Goal: Task Accomplishment & Management: Manage account settings

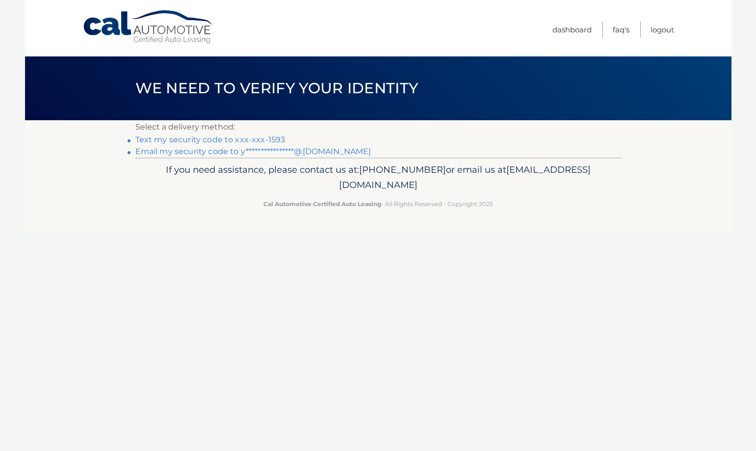
click at [271, 140] on link "Text my security code to xxx-xxx-1593" at bounding box center [210, 139] width 150 height 9
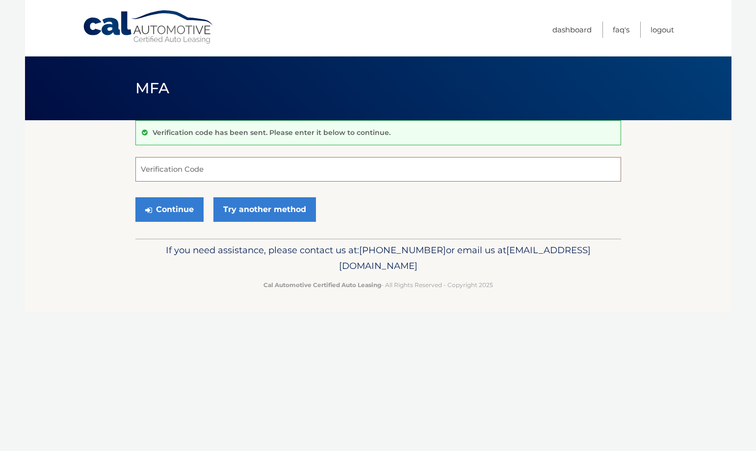
click at [181, 169] on input "Verification Code" at bounding box center [378, 169] width 486 height 25
type input "889909"
click at [182, 201] on button "Continue" at bounding box center [169, 209] width 68 height 25
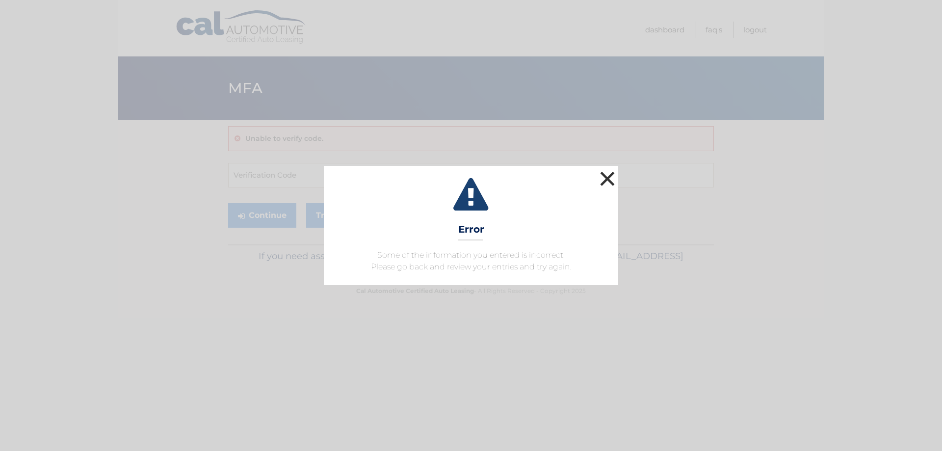
click at [608, 174] on button "×" at bounding box center [608, 179] width 20 height 20
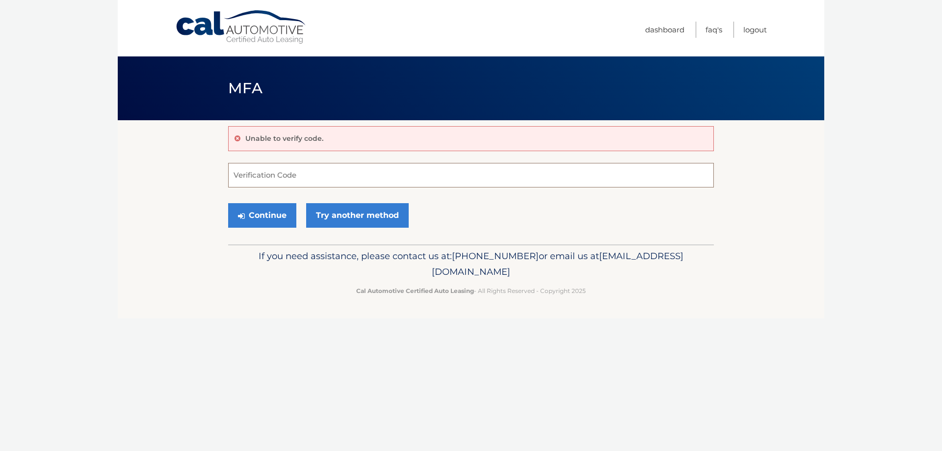
click at [342, 175] on input "Verification Code" at bounding box center [471, 175] width 486 height 25
type input "889909"
click at [266, 209] on button "Continue" at bounding box center [262, 215] width 68 height 25
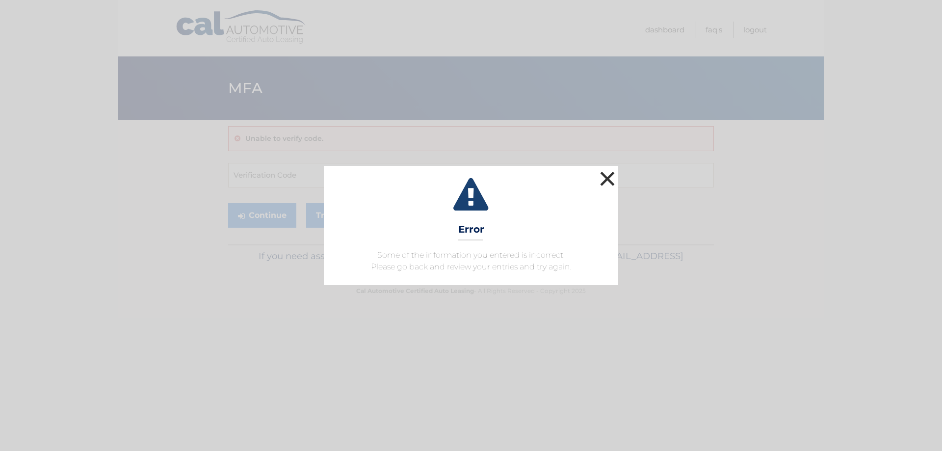
click at [607, 179] on button "×" at bounding box center [608, 179] width 20 height 20
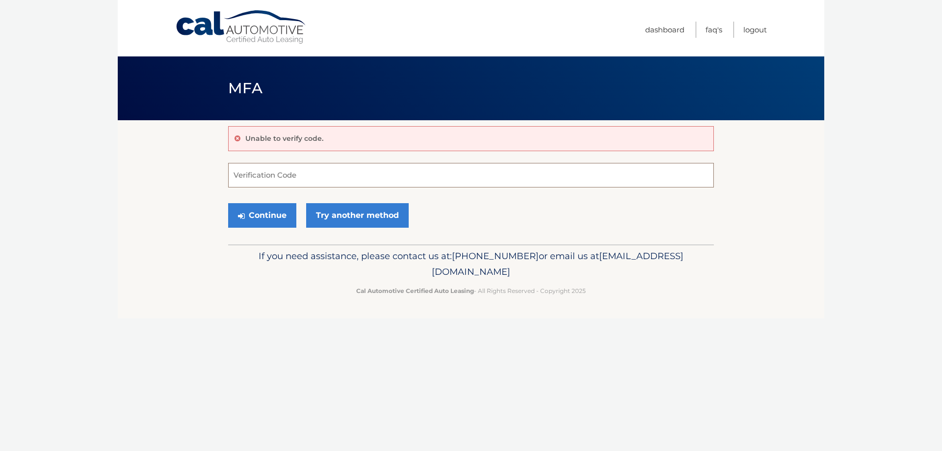
click at [274, 178] on input "Verification Code" at bounding box center [471, 175] width 486 height 25
type input "889909"
click at [271, 215] on button "Continue" at bounding box center [262, 215] width 68 height 25
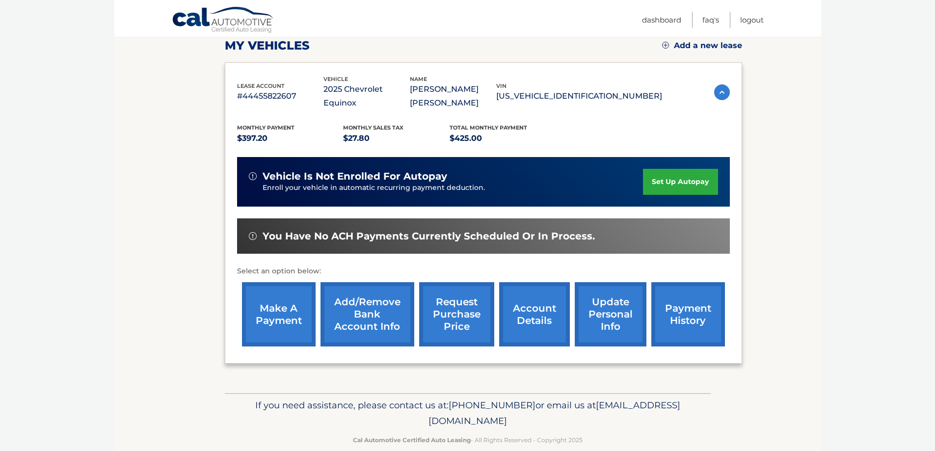
scroll to position [144, 0]
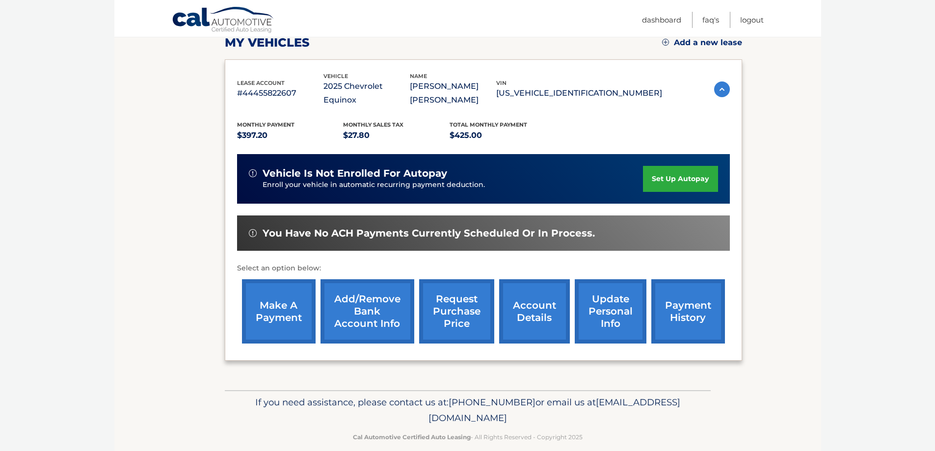
click at [272, 295] on link "make a payment" at bounding box center [279, 311] width 74 height 64
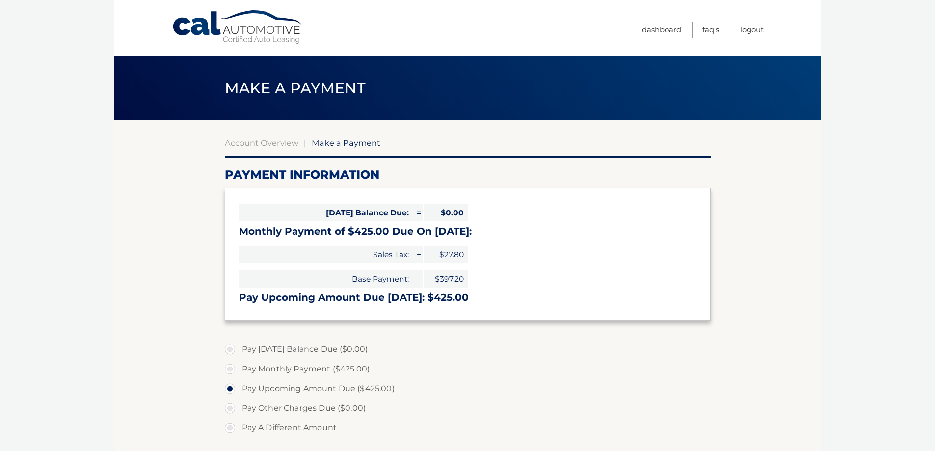
select select "MTM4OGViMzUtNWExZi00MzgzLTkwMDctNTBiNWEyNWVjZDVk"
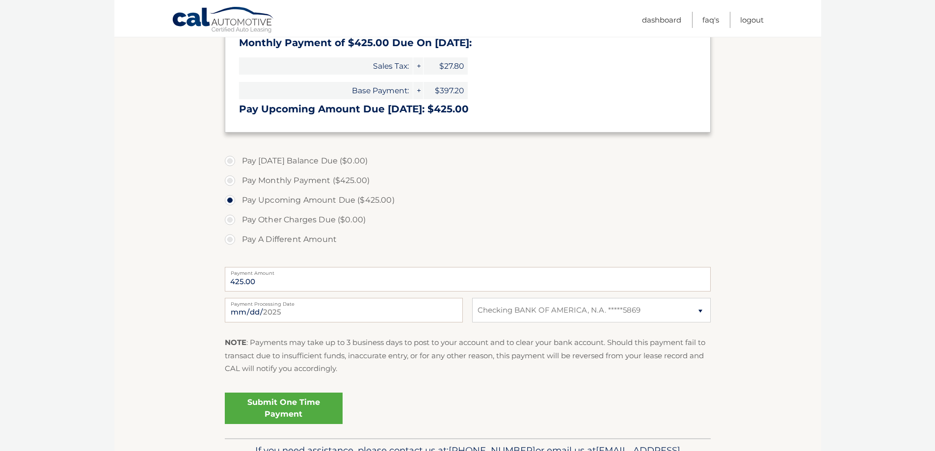
scroll to position [196, 0]
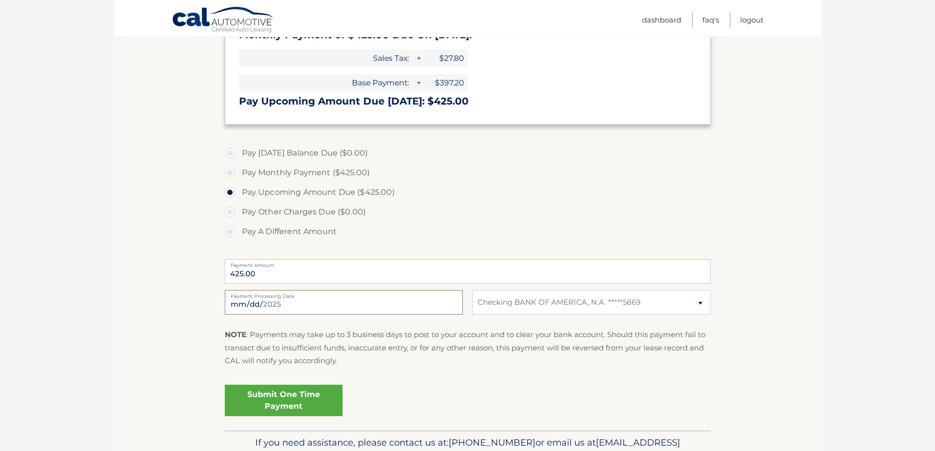
click at [320, 302] on input "[DATE]" at bounding box center [344, 302] width 238 height 25
click at [320, 302] on input "2025-09-19" at bounding box center [344, 302] width 238 height 25
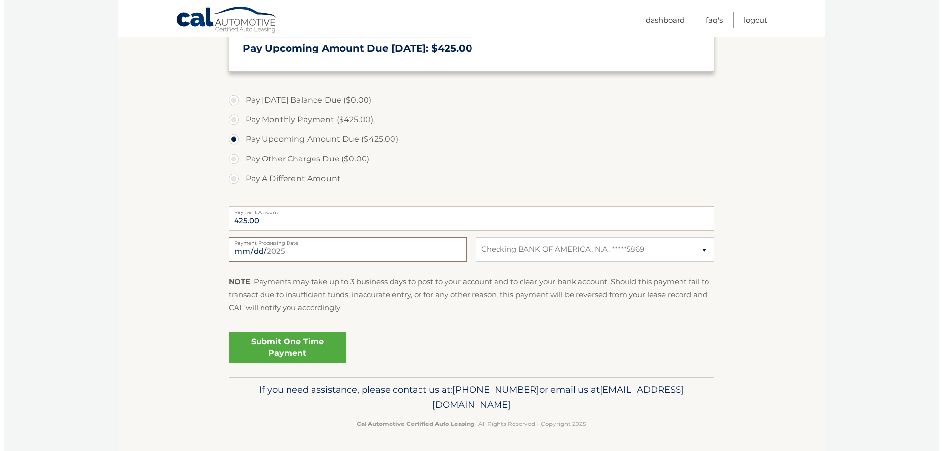
scroll to position [250, 0]
click at [313, 354] on link "Submit One Time Payment" at bounding box center [284, 346] width 118 height 31
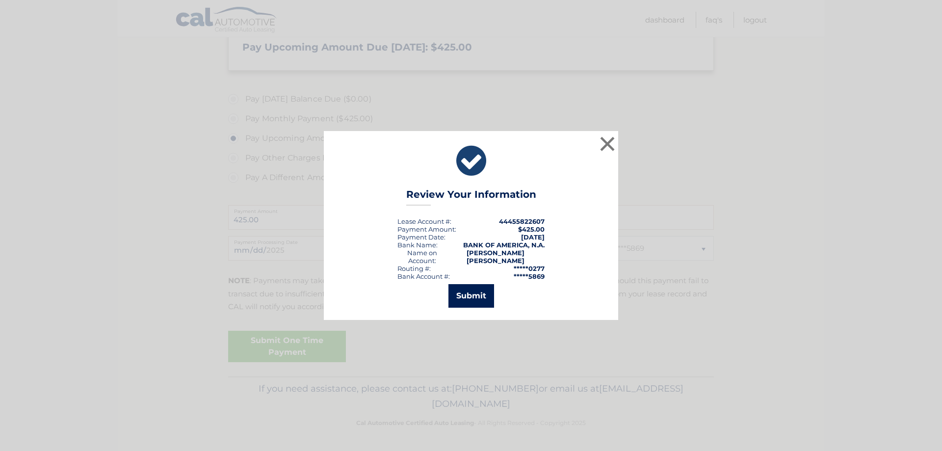
click at [475, 291] on button "Submit" at bounding box center [472, 296] width 46 height 24
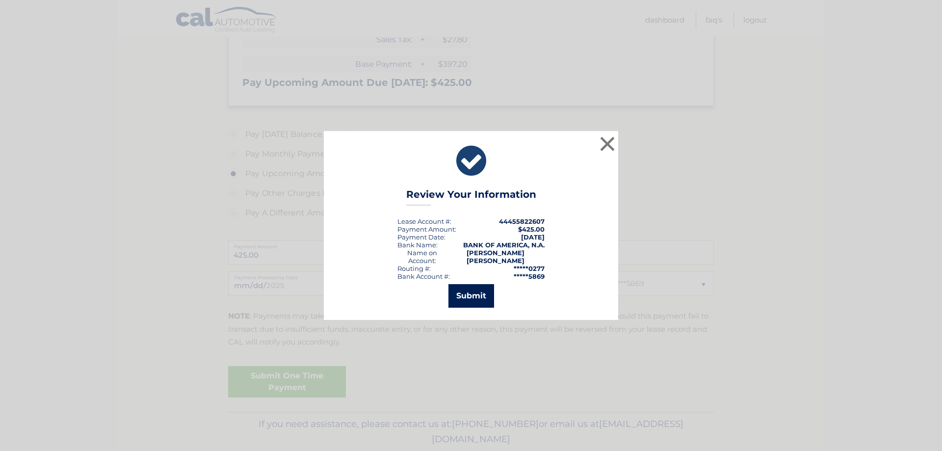
click at [0, 0] on icon at bounding box center [0, 0] width 0 height 0
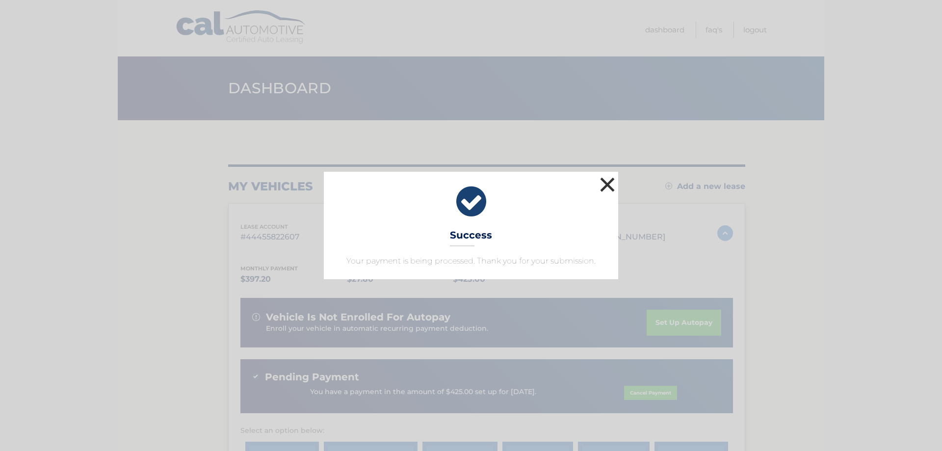
click at [607, 183] on button "×" at bounding box center [608, 185] width 20 height 20
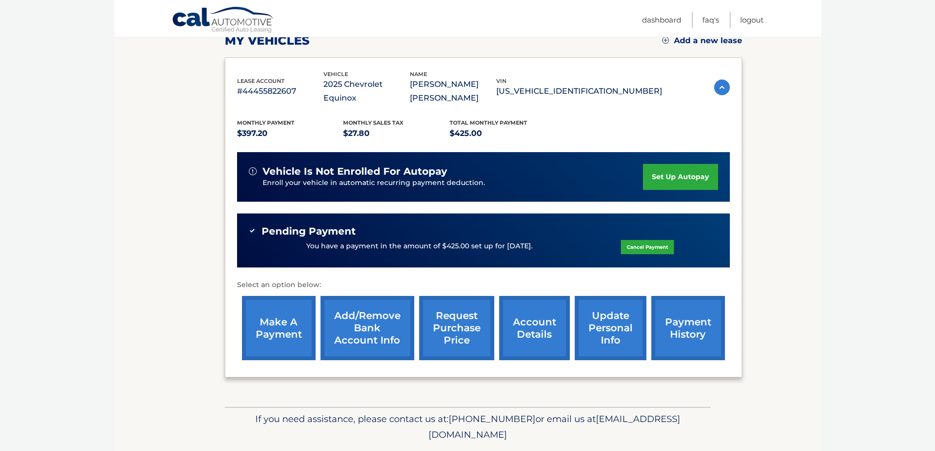
scroll to position [162, 0]
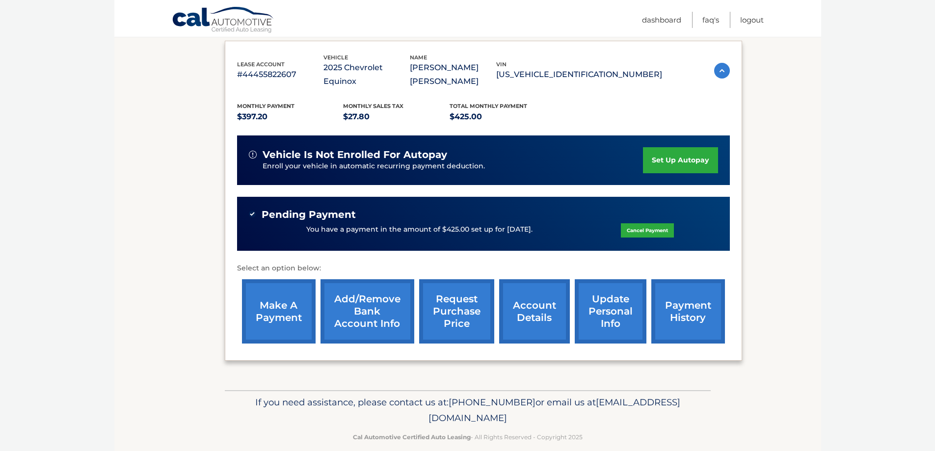
click at [611, 310] on link "update personal info" at bounding box center [611, 311] width 72 height 64
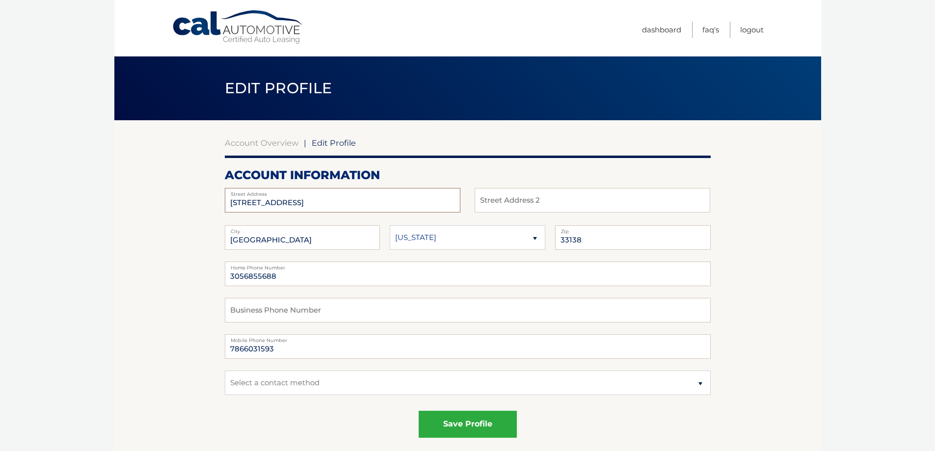
click at [359, 203] on input "234 NORTHEAST 79TH ST 1001" at bounding box center [343, 200] width 236 height 25
type input "6854 nw 173 rd DR"
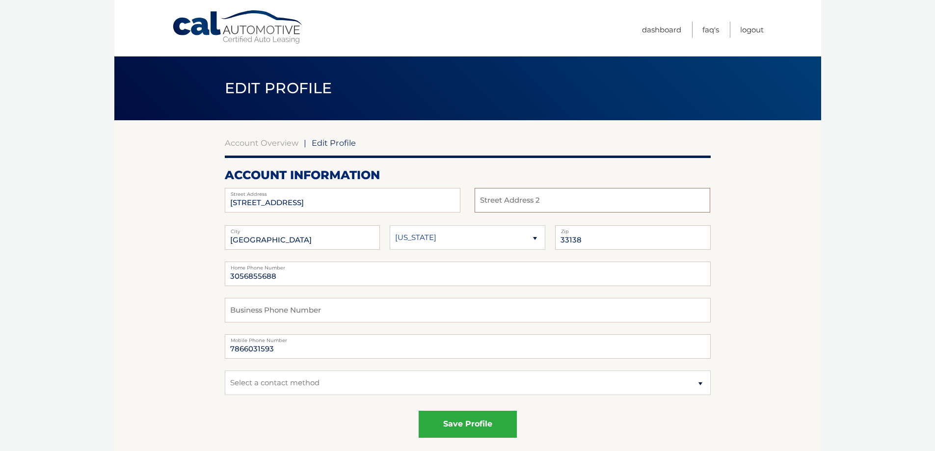
type input "APT 208"
click at [300, 244] on input "MIAMI" at bounding box center [303, 237] width 156 height 25
type input "HIALEAH"
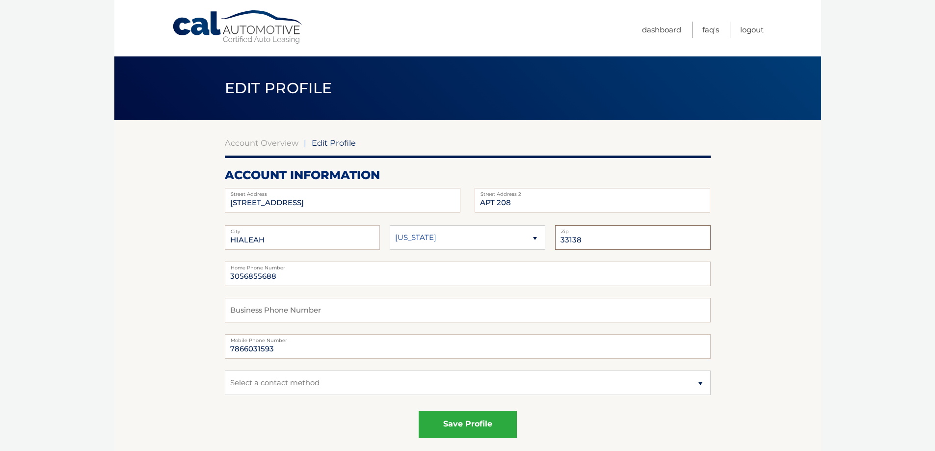
click at [579, 240] on input "33138" at bounding box center [633, 237] width 156 height 25
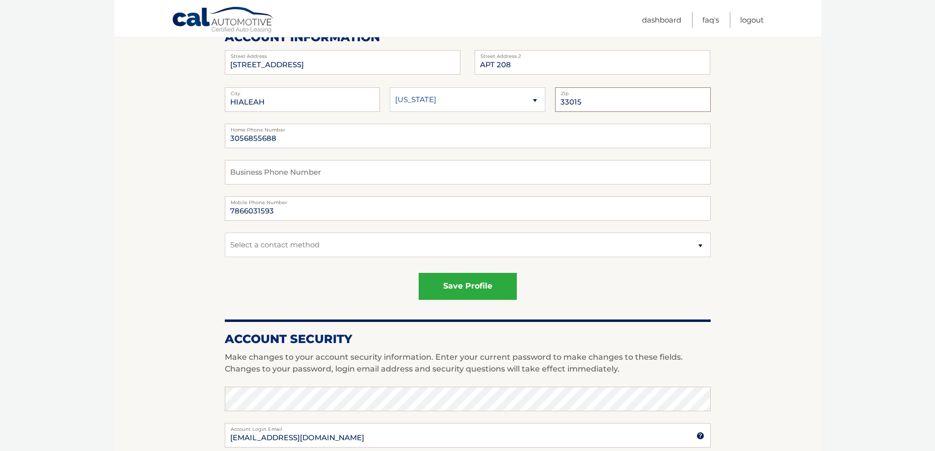
scroll to position [147, 0]
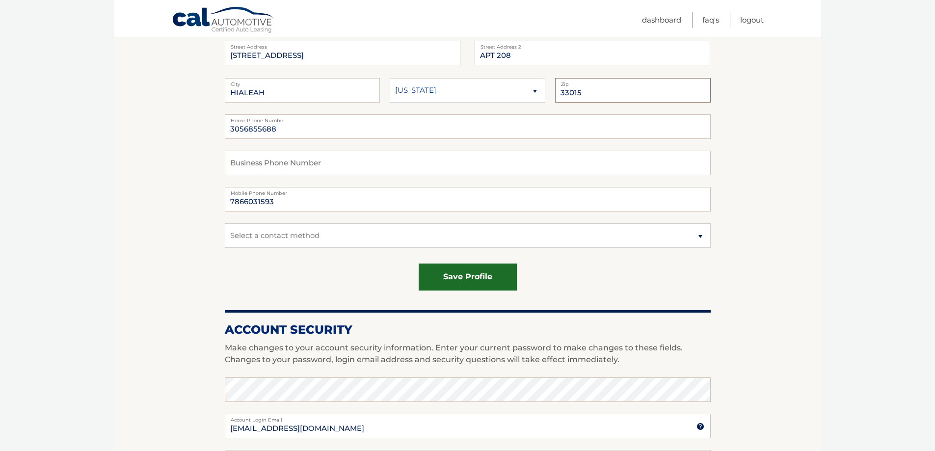
type input "33015"
click at [460, 271] on button "save profile" at bounding box center [468, 277] width 98 height 27
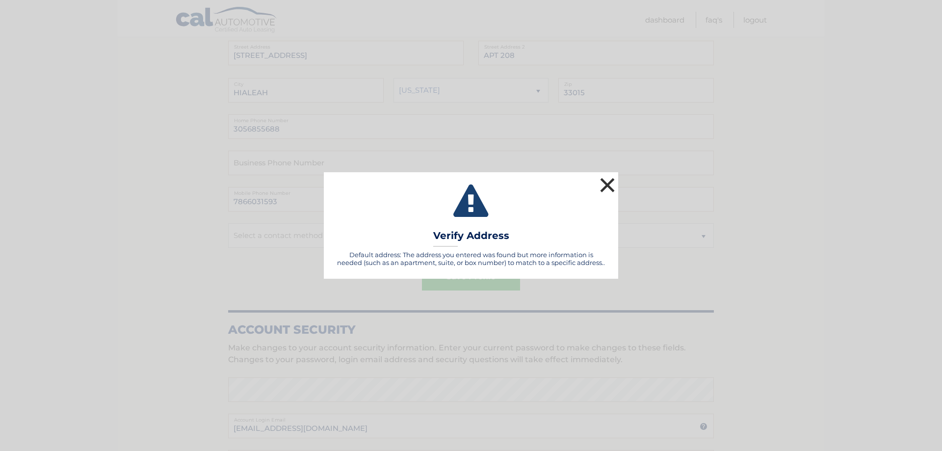
click at [604, 185] on button "×" at bounding box center [608, 185] width 20 height 20
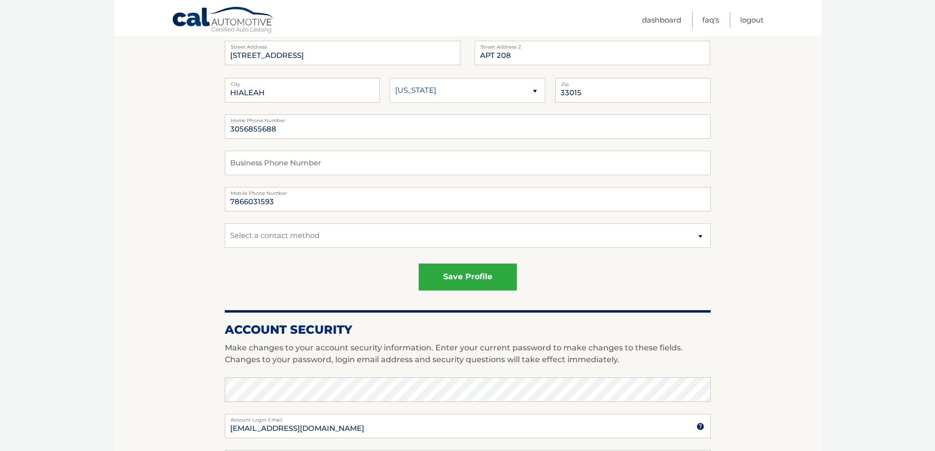
click at [464, 91] on select "Alaska Alabama Arkansas Arizona California" at bounding box center [468, 90] width 156 height 25
click at [390, 78] on select "Alaska Alabama Arkansas Arizona California" at bounding box center [468, 90] width 156 height 25
click at [455, 272] on button "save profile" at bounding box center [468, 277] width 98 height 27
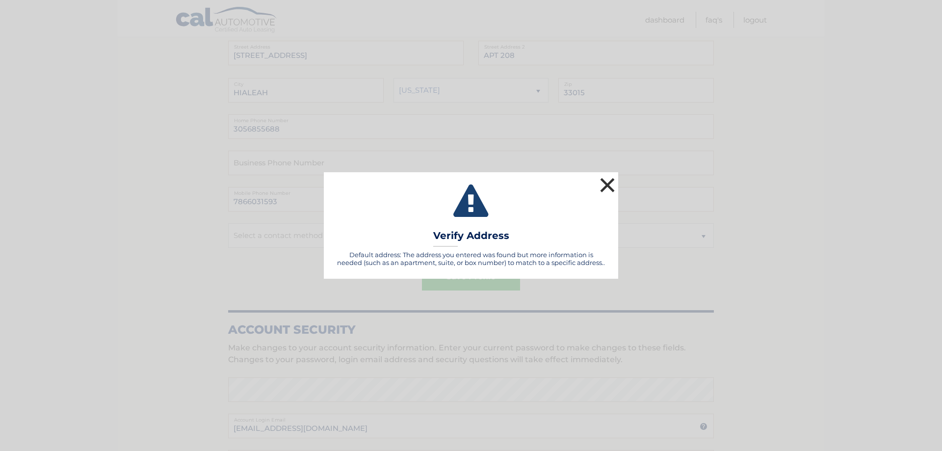
click at [611, 180] on button "×" at bounding box center [608, 185] width 20 height 20
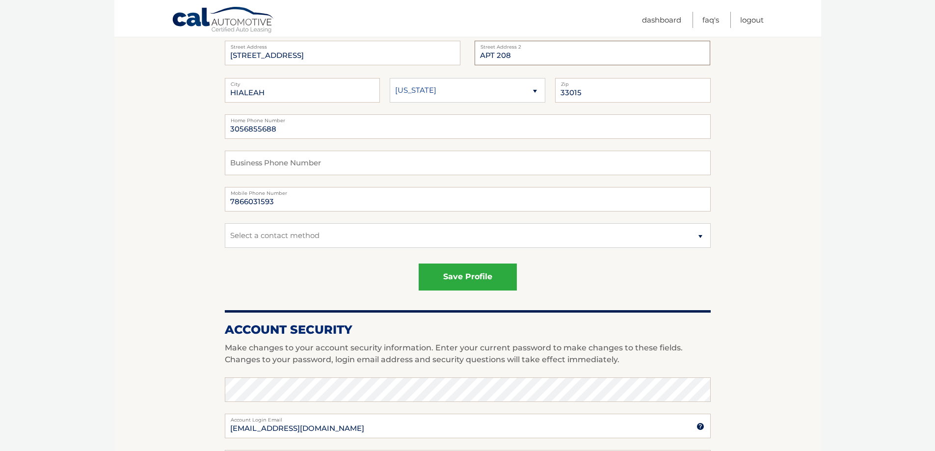
click at [527, 59] on input "APT 208" at bounding box center [593, 53] width 236 height 25
click at [412, 56] on input "6854 nw 173 rd DR" at bounding box center [343, 53] width 236 height 25
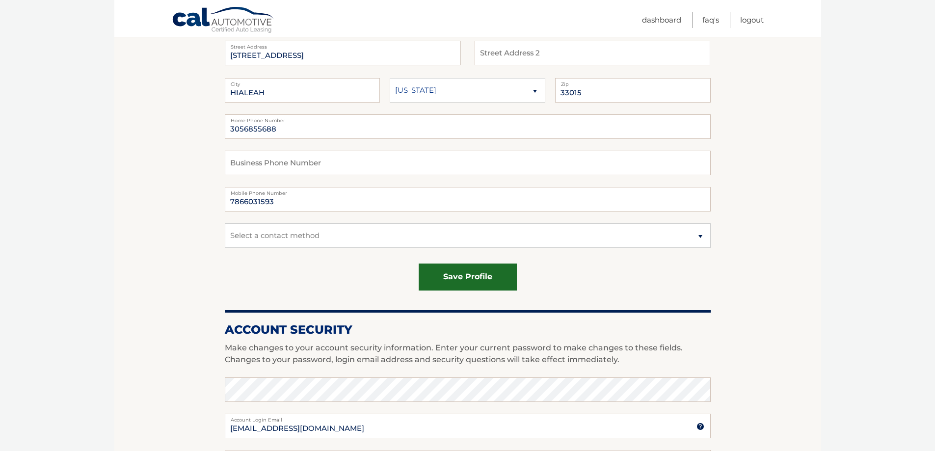
type input "[STREET_ADDRESS]"
click at [464, 275] on button "save profile" at bounding box center [468, 277] width 98 height 27
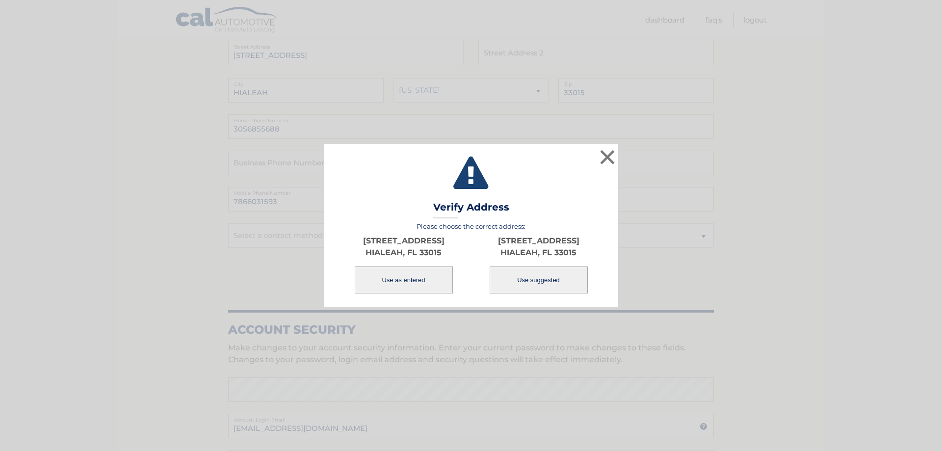
click at [411, 280] on button "Use as entered" at bounding box center [404, 279] width 98 height 27
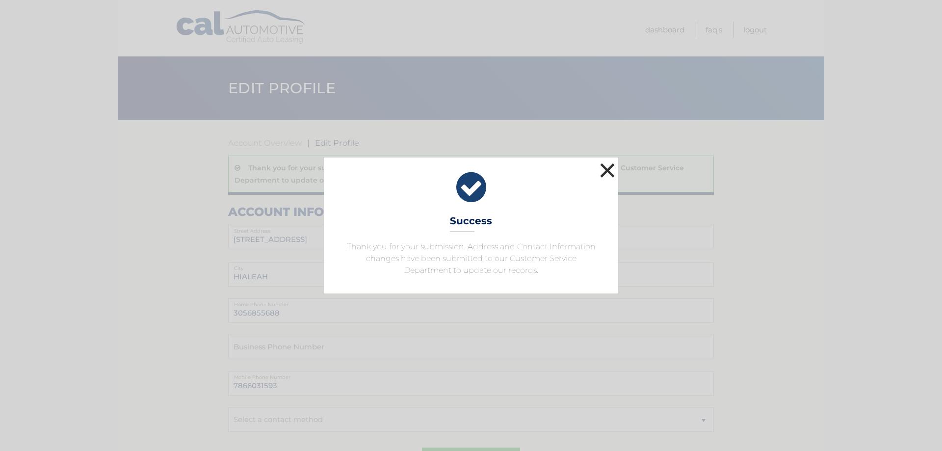
click at [605, 166] on button "×" at bounding box center [608, 170] width 20 height 20
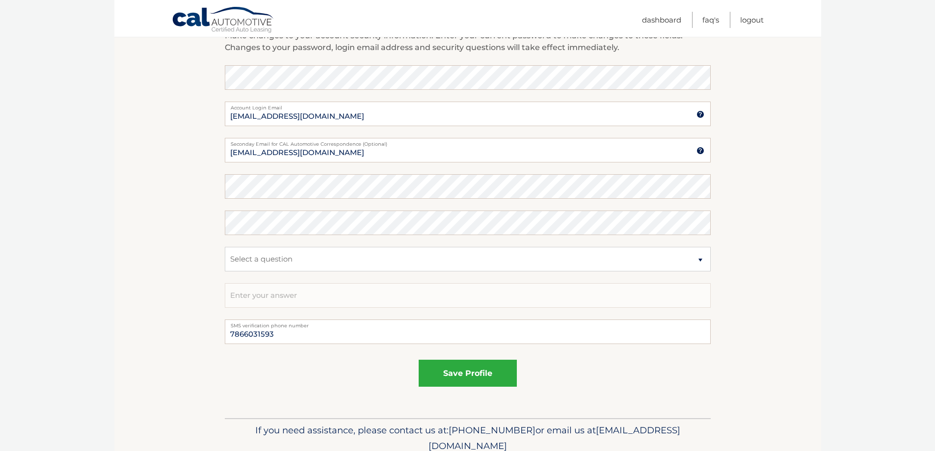
scroll to position [538, 0]
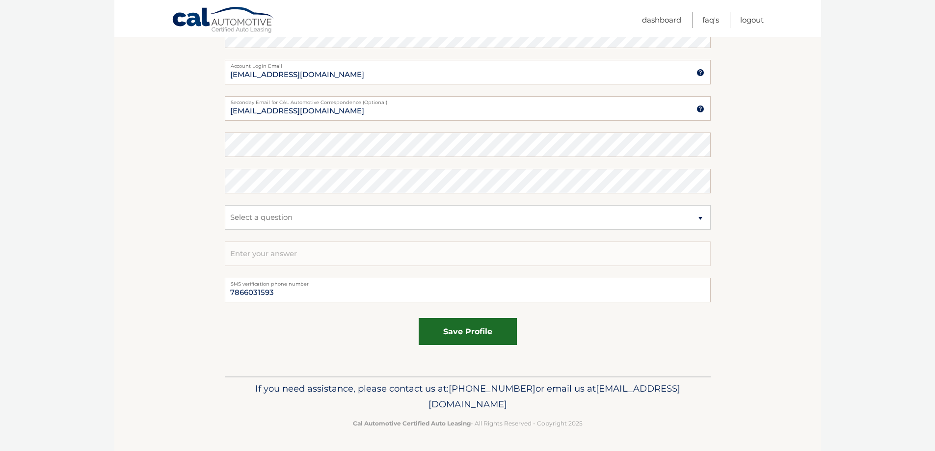
click at [433, 327] on button "save profile" at bounding box center [468, 331] width 98 height 27
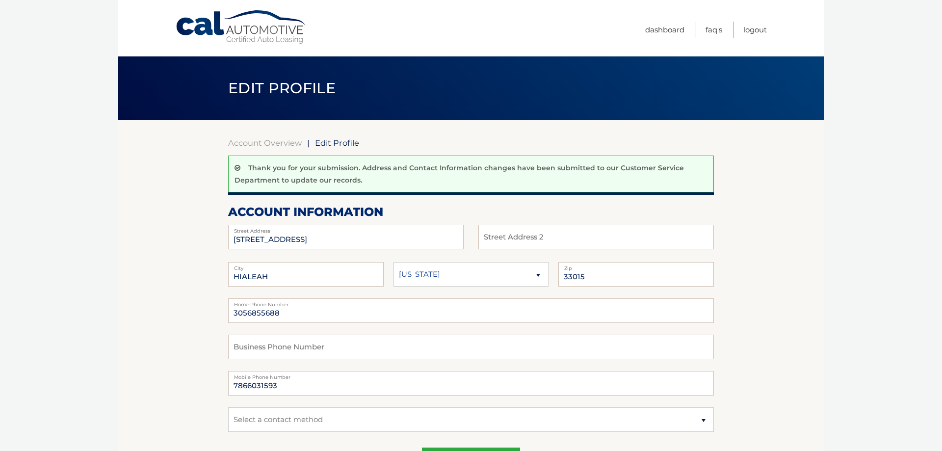
click at [460, 330] on fieldset "3056855688 Home Phone Number Business Phone Number 7866031593 Mobile Phone Numb…" at bounding box center [471, 370] width 486 height 145
click at [254, 82] on span "Edit Profile" at bounding box center [278, 88] width 107 height 18
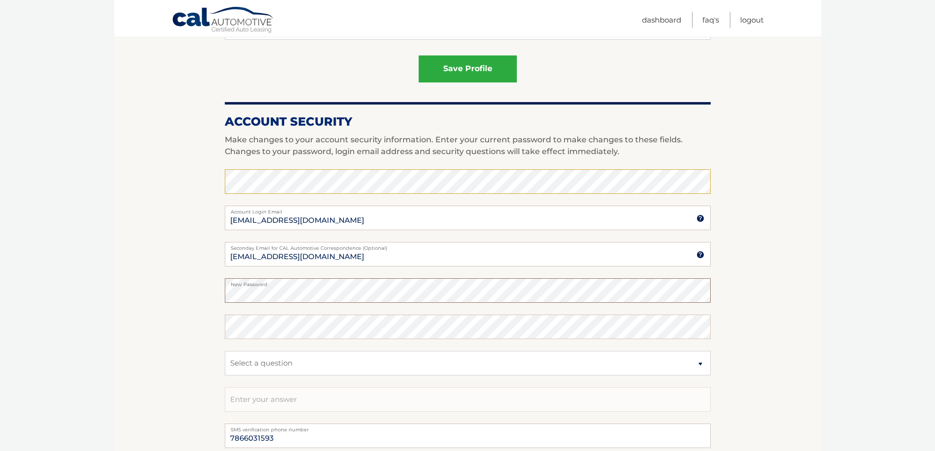
scroll to position [393, 0]
click at [272, 360] on select "Select a question What was the name of your elementary school? What is your mot…" at bounding box center [468, 362] width 486 height 25
select select "2"
click at [225, 350] on select "Select a question What was the name of your elementary school? What is your mot…" at bounding box center [468, 362] width 486 height 25
click at [249, 392] on input "text" at bounding box center [468, 399] width 486 height 25
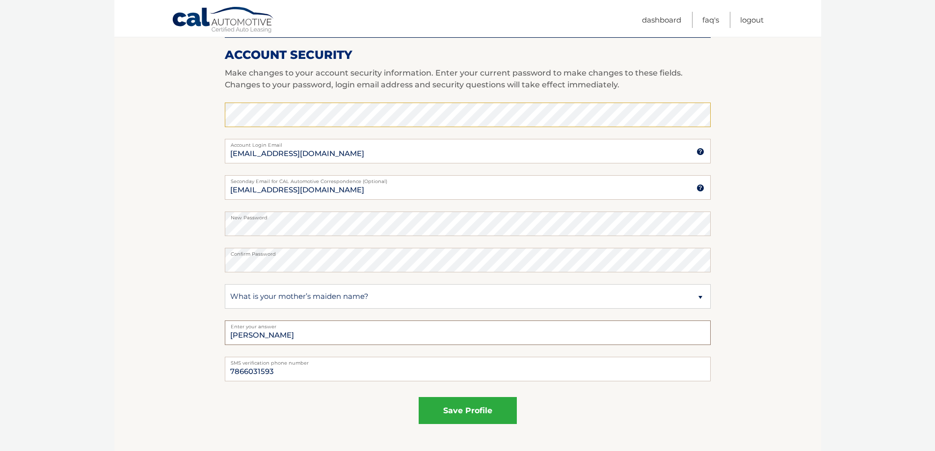
scroll to position [538, 0]
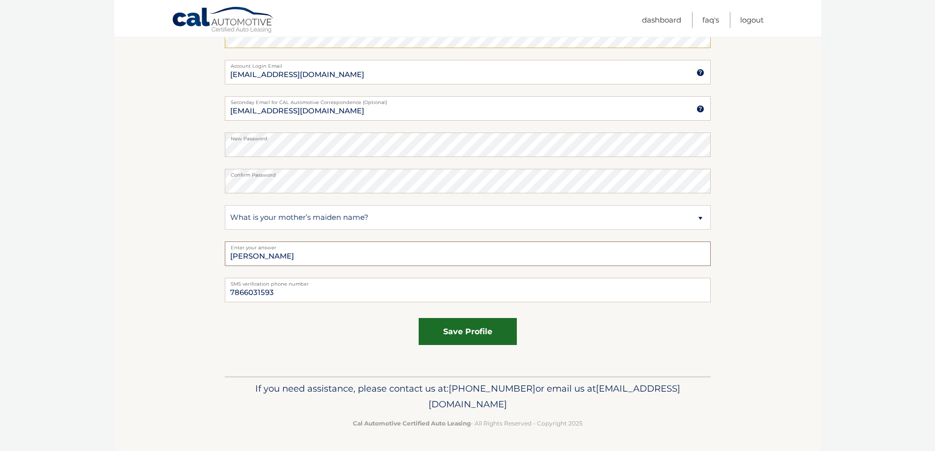
type input "NEYDA"
click at [466, 335] on button "save profile" at bounding box center [468, 331] width 98 height 27
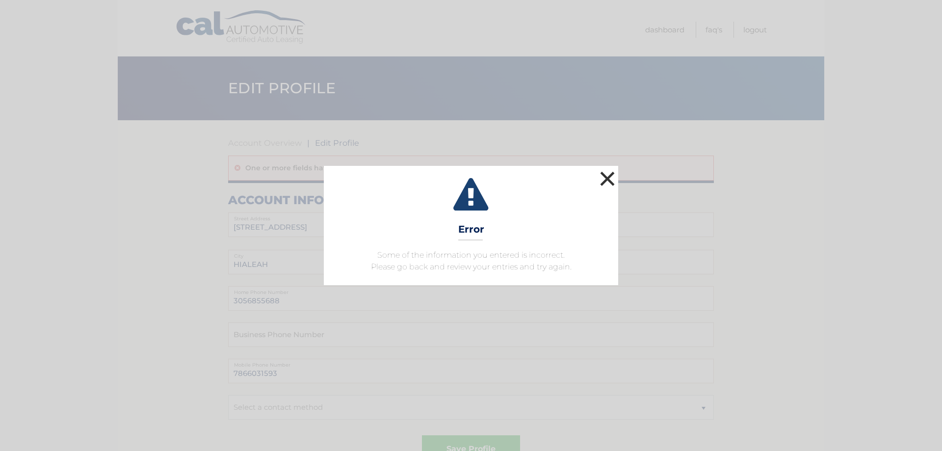
click at [611, 178] on button "×" at bounding box center [608, 179] width 20 height 20
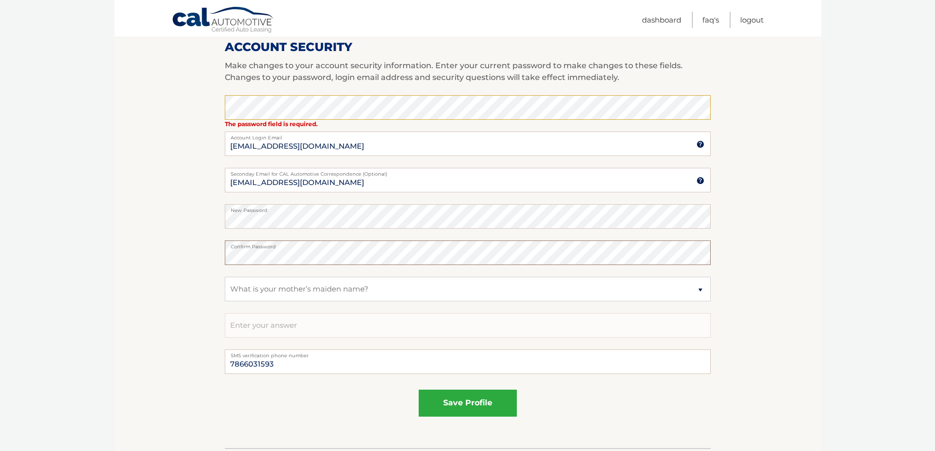
scroll to position [526, 0]
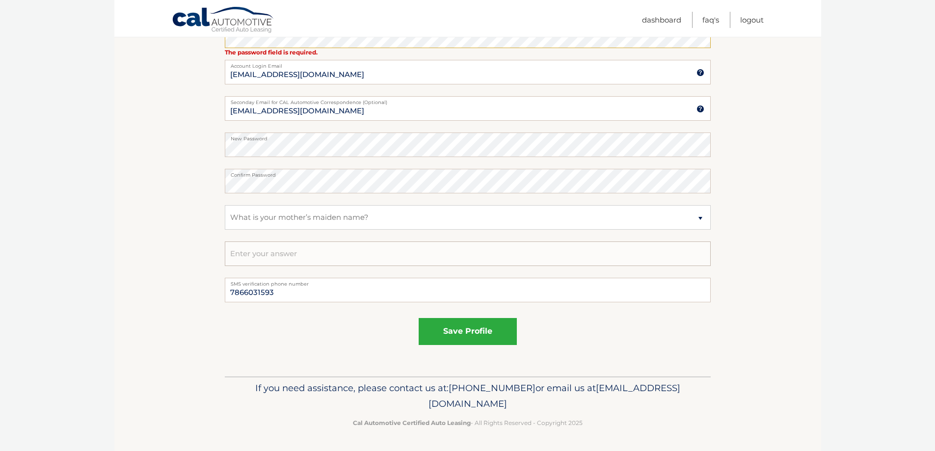
click at [270, 259] on input "text" at bounding box center [468, 253] width 486 height 25
type input "[PERSON_NAME]"
click at [430, 325] on button "save profile" at bounding box center [468, 331] width 98 height 27
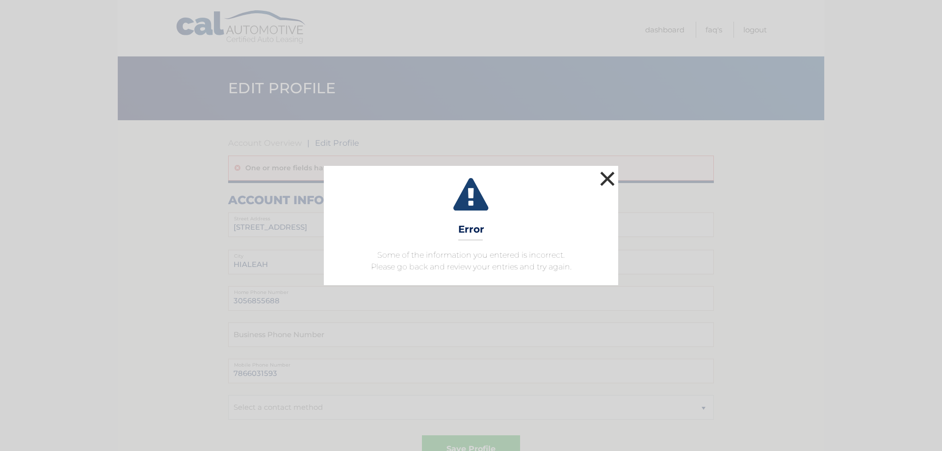
click at [607, 179] on button "×" at bounding box center [608, 179] width 20 height 20
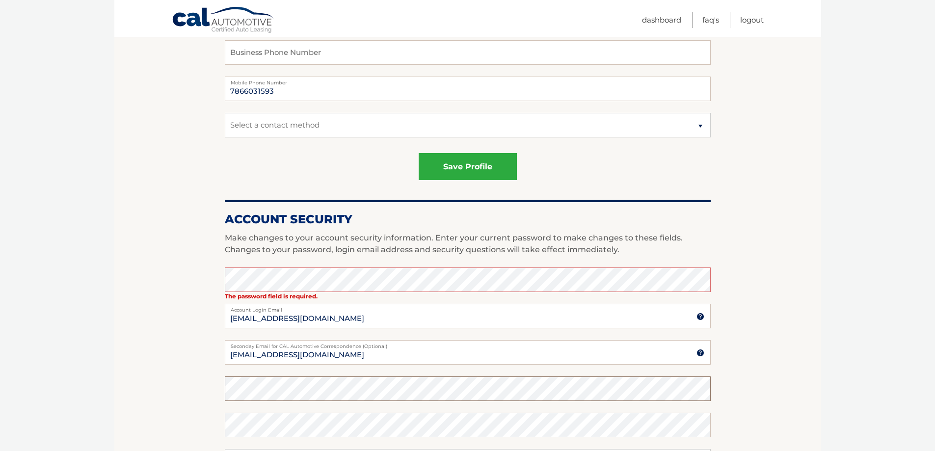
scroll to position [232, 0]
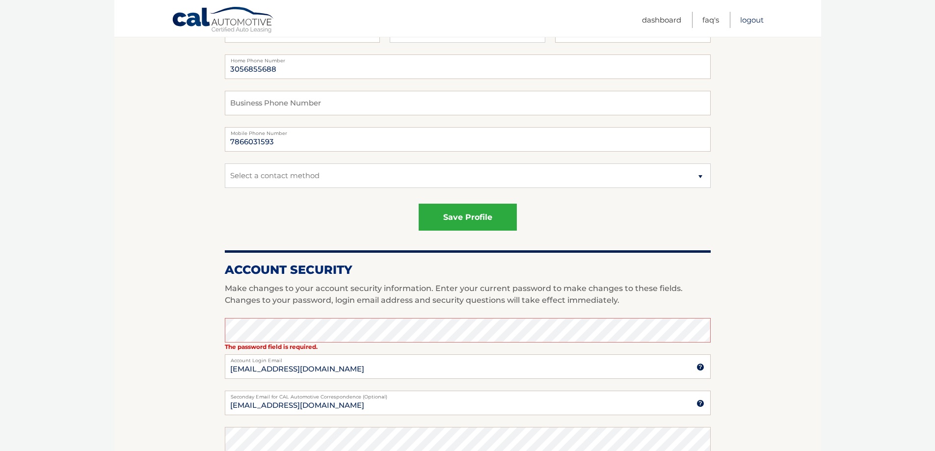
click at [744, 17] on link "Logout" at bounding box center [752, 20] width 24 height 16
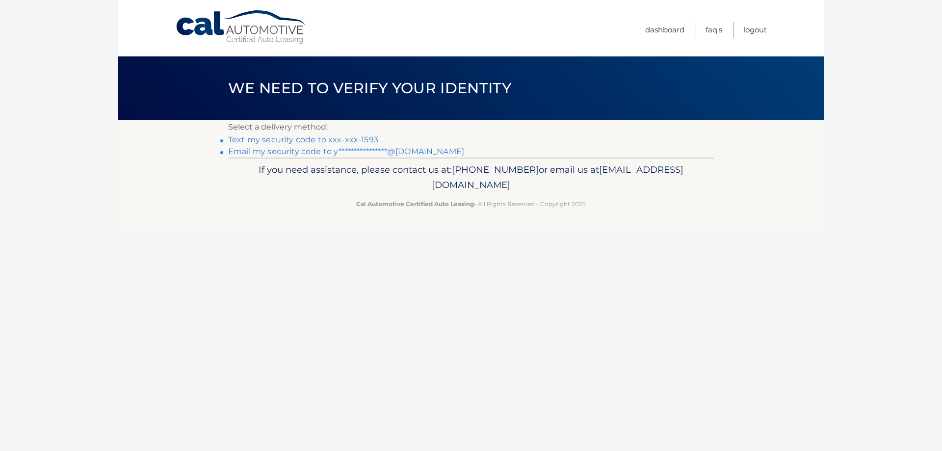
click at [325, 136] on link "Text my security code to xxx-xxx-1593" at bounding box center [303, 139] width 150 height 9
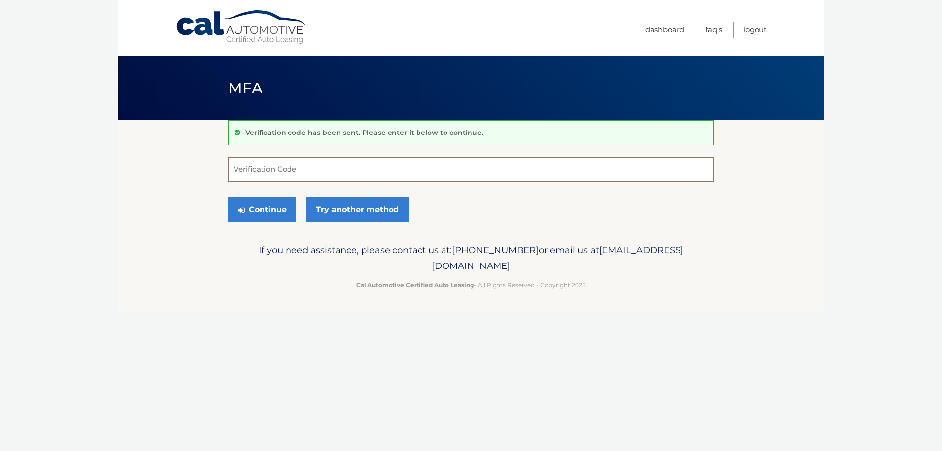
click at [290, 168] on input "Verification Code" at bounding box center [471, 169] width 486 height 25
type input "381559"
click at [272, 204] on button "Continue" at bounding box center [262, 209] width 68 height 25
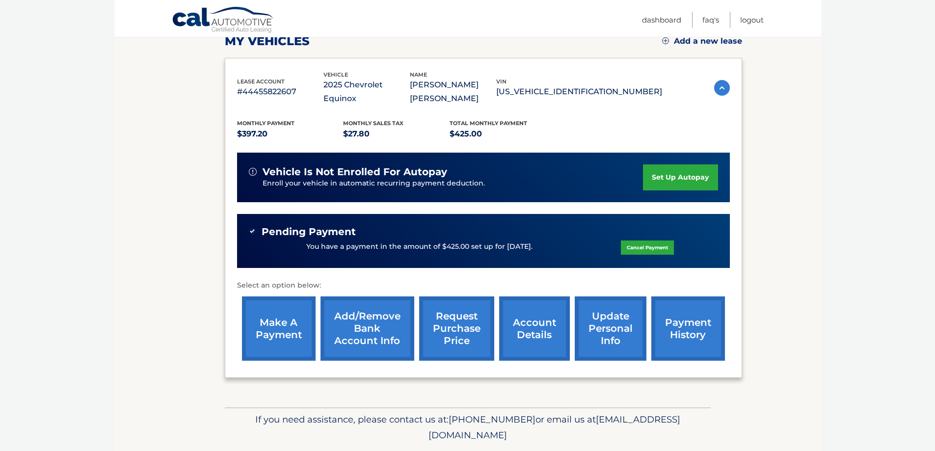
scroll to position [162, 0]
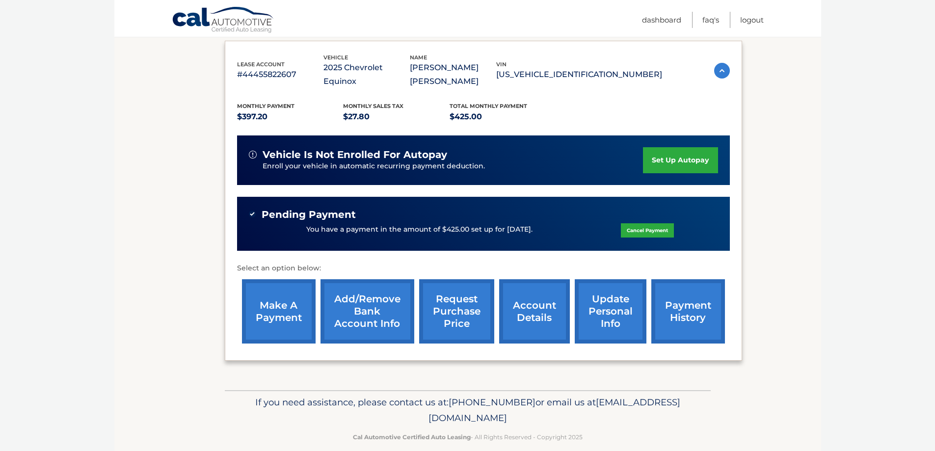
click at [601, 303] on link "update personal info" at bounding box center [611, 311] width 72 height 64
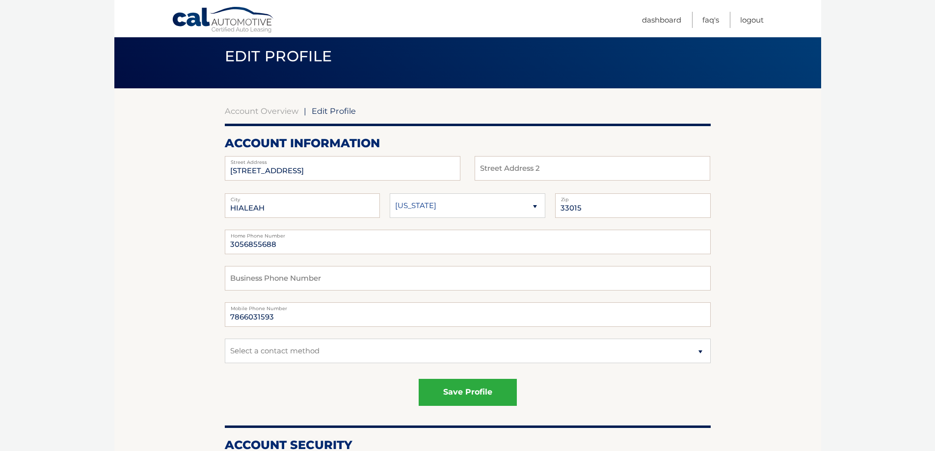
scroll to position [49, 0]
